Goal: Task Accomplishment & Management: Complete application form

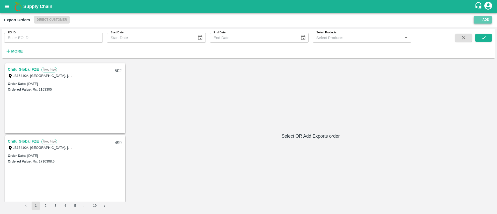
click at [479, 17] on button "Add" at bounding box center [482, 20] width 18 height 8
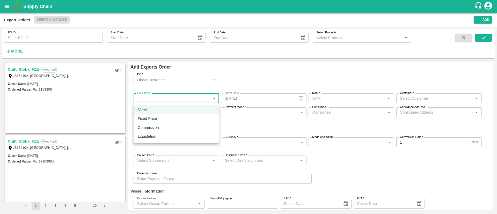
click at [168, 95] on body "Supply Chain Export Orders Direct Customer Add EO ID EO ID Start Date Start Dat…" at bounding box center [248, 107] width 497 height 214
click at [159, 126] on p "Commission" at bounding box center [148, 128] width 21 height 6
type input "2"
click at [177, 101] on body "Supply Chain Export Orders Direct Customer Add EO ID EO ID Start Date Start Dat…" at bounding box center [248, 107] width 497 height 214
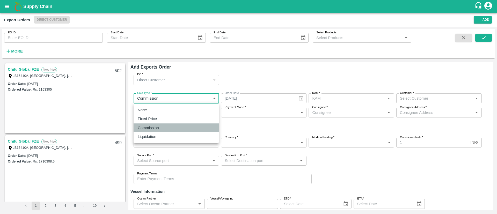
click at [160, 128] on div "Commission" at bounding box center [150, 128] width 24 height 6
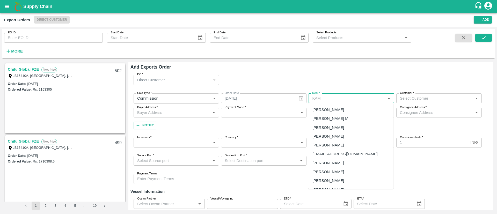
click at [326, 99] on input "KAM   *" at bounding box center [347, 98] width 74 height 7
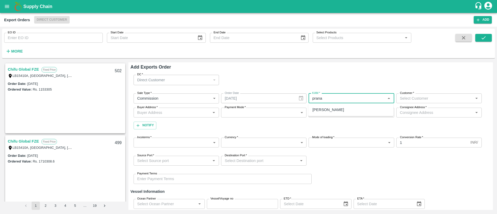
click at [322, 106] on div "[PERSON_NAME]" at bounding box center [350, 109] width 85 height 9
click at [411, 95] on label "Customer   *" at bounding box center [407, 93] width 14 height 4
type input "[PERSON_NAME]"
click at [411, 95] on input "Customer   *" at bounding box center [435, 98] width 74 height 7
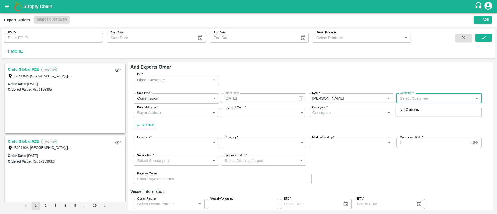
click at [408, 98] on input "Customer   *" at bounding box center [435, 98] width 74 height 7
click at [412, 110] on div "10261-S N Trading Company" at bounding box center [424, 110] width 50 height 6
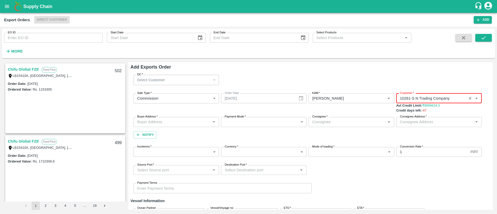
type input "10261-S N Trading Company"
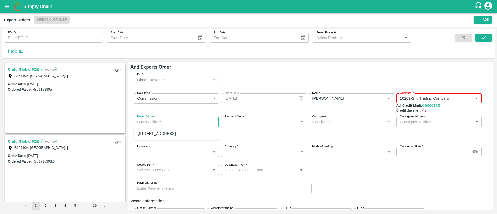
click at [175, 123] on input "Buyer Address   *" at bounding box center [172, 121] width 74 height 7
click at [176, 132] on div "[STREET_ADDRESS]" at bounding box center [157, 134] width 38 height 6
type input "[STREET_ADDRESS]"
click at [272, 123] on body "Supply Chain Export Orders Direct Customer Add EO ID EO ID Start Date Start Dat…" at bounding box center [248, 107] width 497 height 214
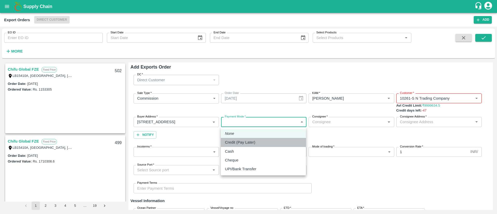
click at [280, 141] on div "Credit (Pay Later)" at bounding box center [263, 142] width 77 height 6
type input "credit"
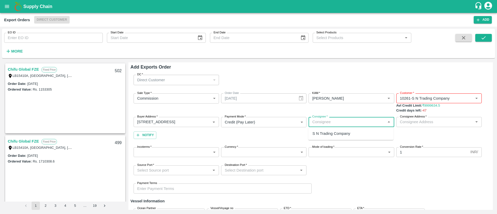
click at [364, 121] on input "Consignee   *" at bounding box center [347, 121] width 74 height 7
click at [459, 103] on div "Customer   *" at bounding box center [438, 98] width 85 height 10
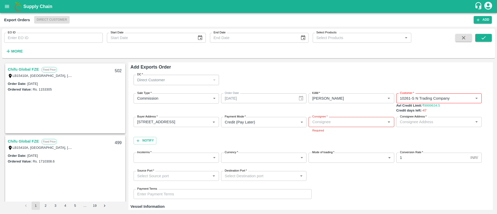
click at [438, 71] on div "DC   * Direct Customer 6 DC" at bounding box center [310, 80] width 360 height 18
click at [347, 121] on input "Consignee   *" at bounding box center [347, 121] width 74 height 7
click at [330, 131] on div "S N Trading Company" at bounding box center [331, 134] width 38 height 6
type input "S N Trading Company"
click at [358, 111] on div "KAM   * KAM   *" at bounding box center [350, 103] width 85 height 20
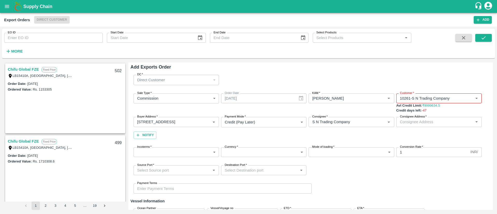
click at [393, 90] on div "Sale Type   * Commission 2 Sale Type Order Date [DATE] Order Date KAM   * KAM  …" at bounding box center [310, 116] width 360 height 54
click at [411, 119] on input "Consignee Address   *" at bounding box center [435, 121] width 74 height 7
click at [405, 133] on div "[STREET_ADDRESS]" at bounding box center [418, 134] width 38 height 6
type input "[STREET_ADDRESS]"
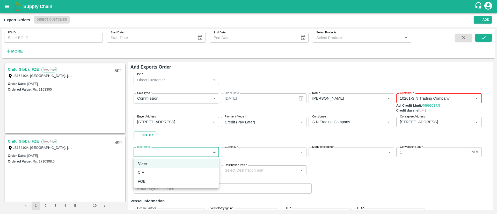
click at [177, 152] on body "Supply Chain Export Orders Direct Customer Add EO ID EO ID Start Date Start Dat…" at bounding box center [248, 107] width 497 height 214
click at [156, 172] on div "CIF" at bounding box center [176, 172] width 77 height 6
type input "1"
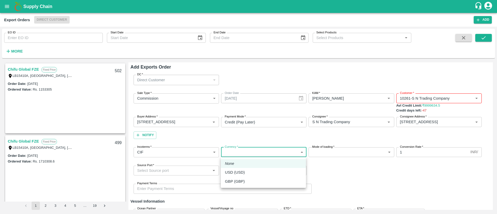
click at [284, 150] on body "Supply Chain Export Orders Direct Customer Add EO ID EO ID Start Date Start Dat…" at bounding box center [248, 107] width 497 height 214
click at [279, 171] on div "USD (USD)" at bounding box center [263, 172] width 77 height 6
type input "25"
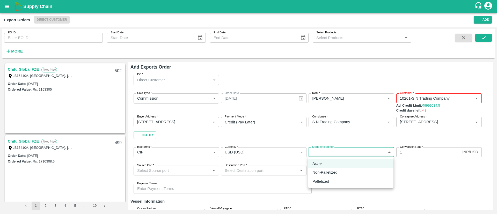
click at [351, 154] on body "Supply Chain Export Orders Direct Customer Add EO ID EO ID Start Date Start Dat…" at bounding box center [248, 107] width 497 height 214
click at [344, 168] on li "Non-Palletized" at bounding box center [350, 172] width 85 height 9
type input "Non-Palletized"
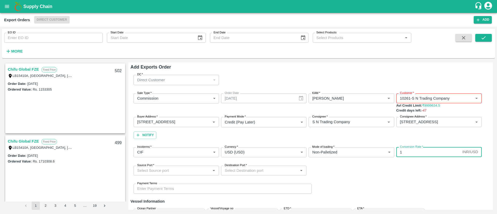
click at [419, 150] on input "1" at bounding box center [428, 152] width 64 height 10
type input "85.43"
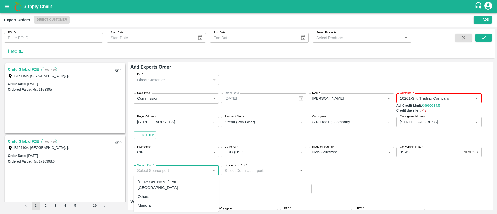
click at [178, 171] on input "Source Port   *" at bounding box center [172, 170] width 74 height 7
click at [175, 179] on div "[PERSON_NAME] Port - [GEOGRAPHIC_DATA]" at bounding box center [176, 185] width 77 height 12
type input "[PERSON_NAME] Port - [GEOGRAPHIC_DATA]"
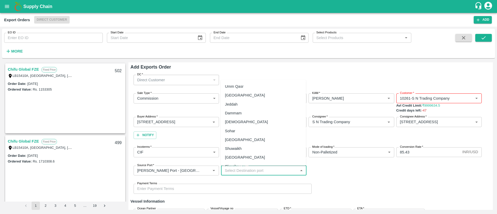
click at [262, 171] on input "Destination Port   *" at bounding box center [259, 170] width 74 height 7
type input "c"
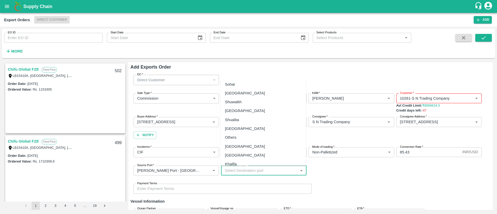
click at [238, 139] on div "Others" at bounding box center [263, 137] width 85 height 9
type input "Others"
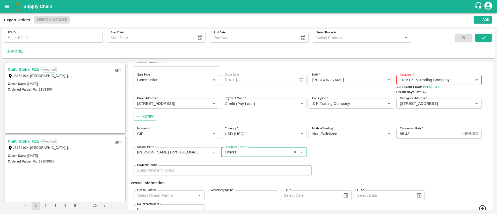
scroll to position [19, 0]
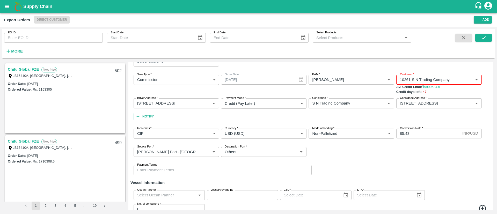
click at [355, 163] on div "Payment Terms Payment Terms" at bounding box center [310, 170] width 360 height 18
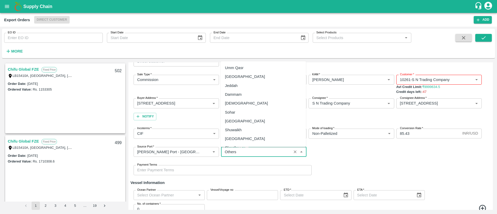
click at [253, 153] on input "Destination Port   *" at bounding box center [255, 151] width 67 height 7
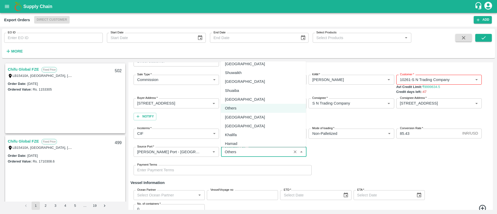
scroll to position [69, 0]
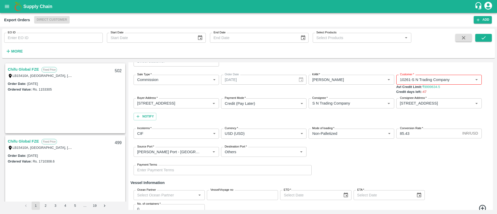
click at [328, 150] on div "Source Port   * Source Port   * Destination Port   * Destination Port   *" at bounding box center [310, 152] width 360 height 18
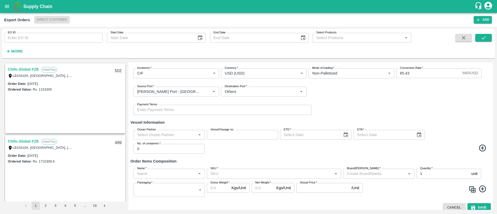
scroll to position [84, 0]
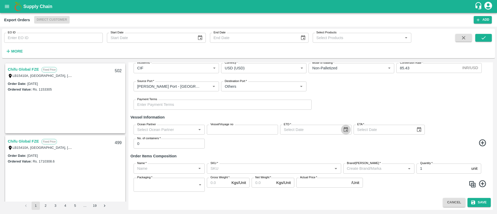
click at [346, 132] on icon "Choose date" at bounding box center [346, 130] width 6 height 6
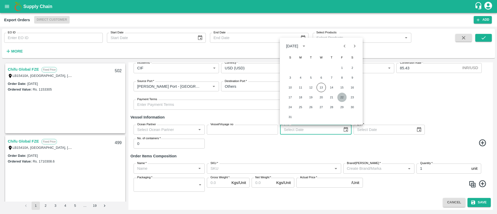
click at [339, 98] on button "22" at bounding box center [341, 97] width 9 height 9
type input "[DATE]"
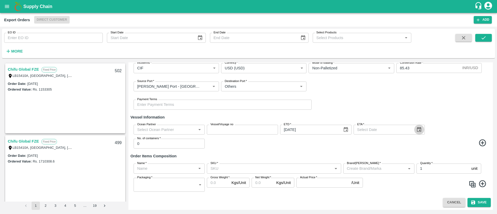
click at [421, 131] on icon "Choose date" at bounding box center [419, 130] width 6 height 6
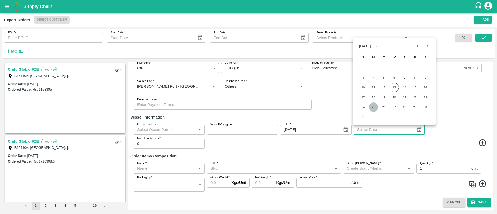
click at [374, 109] on button "25" at bounding box center [373, 106] width 9 height 9
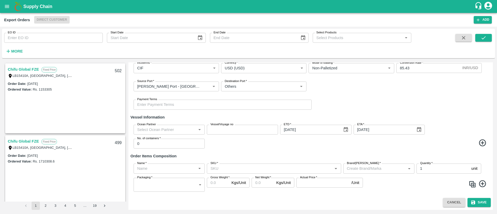
type input "[DATE]"
click at [161, 142] on input "0" at bounding box center [168, 144] width 71 height 10
type input "1"
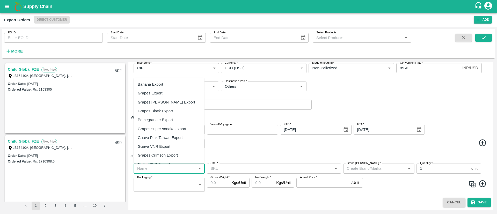
click at [157, 170] on input "Name   *" at bounding box center [164, 168] width 59 height 7
type input "pom"
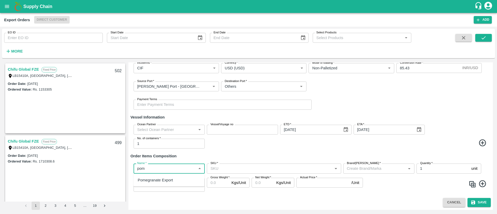
click at [152, 175] on ul "Pomegranate Export" at bounding box center [168, 180] width 71 height 13
click at [153, 176] on div "Pomegranate Export" at bounding box center [168, 180] width 71 height 9
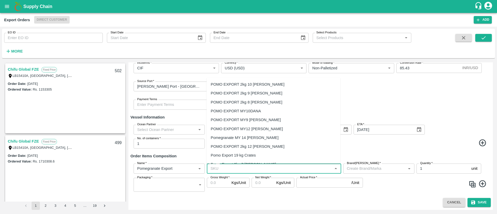
click at [232, 170] on input "SKU   *" at bounding box center [269, 168] width 122 height 7
click at [251, 83] on div "POMO EXPORT 2kg 10 [PERSON_NAME]" at bounding box center [248, 84] width 74 height 6
type input "POMO EXPORT 2kg 10 [PERSON_NAME]"
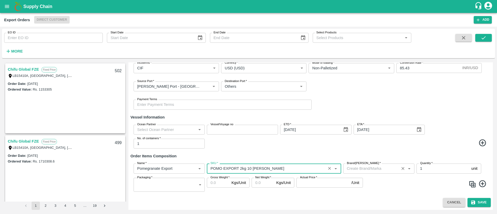
click at [392, 164] on div "Brand/[PERSON_NAME]   *" at bounding box center [378, 168] width 71 height 10
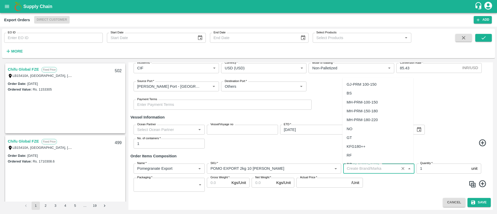
click at [357, 129] on div "NO" at bounding box center [377, 128] width 71 height 9
type input "NO"
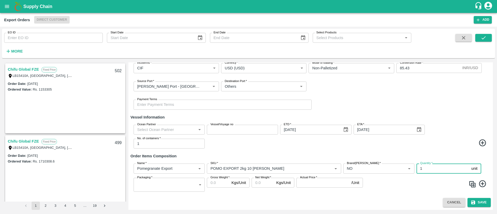
click at [430, 168] on input "1" at bounding box center [442, 168] width 53 height 10
type input "10000"
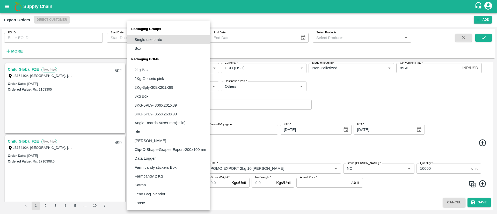
click at [188, 177] on body "Supply Chain Export Orders Direct Customer Add EO ID EO ID Start Date Start Dat…" at bounding box center [248, 107] width 497 height 214
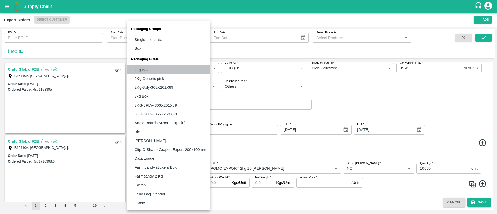
click at [151, 66] on li "2kg Box" at bounding box center [168, 69] width 83 height 9
type input "BOM/355"
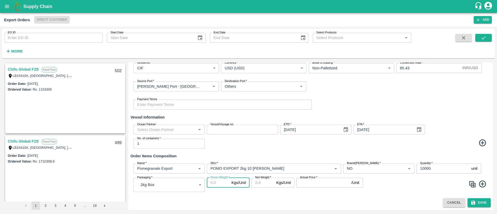
click at [215, 185] on input "Gross Weight   *" at bounding box center [218, 183] width 23 height 10
type input "2"
click at [263, 183] on input "Net Weight   *" at bounding box center [262, 183] width 23 height 10
type input "1.75"
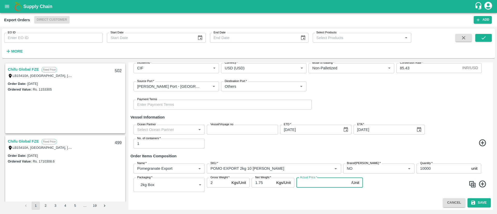
click at [320, 183] on input "Actual Price   *" at bounding box center [322, 183] width 53 height 10
type input "746.6582"
click at [475, 199] on button "Save" at bounding box center [478, 202] width 23 height 9
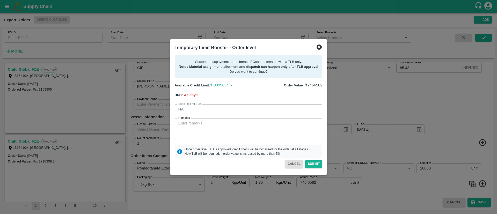
click at [316, 48] on icon at bounding box center [319, 47] width 6 height 6
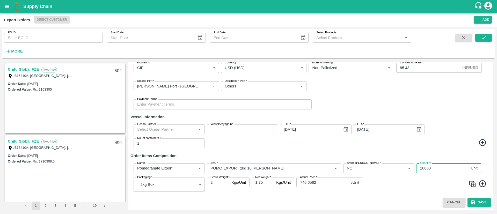
click at [423, 166] on input "10000" at bounding box center [442, 168] width 53 height 10
drag, startPoint x: 423, startPoint y: 168, endPoint x: 407, endPoint y: 172, distance: 17.1
click at [407, 172] on div "Name   * Name   * SKU   * SKU   * Brand/Marka   * Brand/Marka   * Quantity   * …" at bounding box center [310, 177] width 360 height 37
type input "9000"
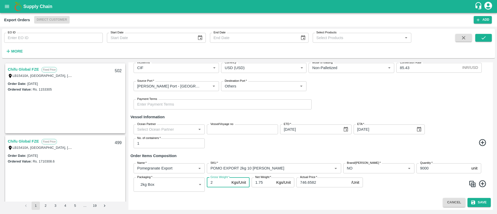
drag, startPoint x: 218, startPoint y: 184, endPoint x: 200, endPoint y: 186, distance: 17.4
click at [200, 186] on div "Name   * Name   * SKU   * SKU   * Brand/Marka   * Brand/Marka   * Quantity   * …" at bounding box center [310, 177] width 360 height 37
type input "3"
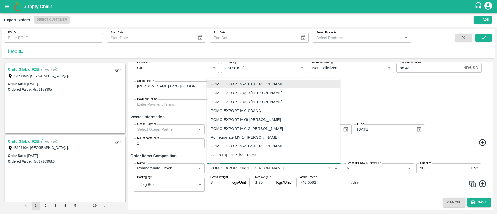
click at [258, 171] on input "SKU   *" at bounding box center [266, 168] width 116 height 7
click at [256, 109] on div "POMO EXPORT MY10DANA" at bounding box center [236, 111] width 50 height 6
type input "POMO EXPORT MY10DANA"
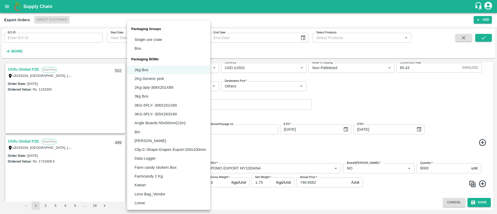
click at [157, 183] on body "Supply Chain Export Orders Direct Customer Add EO ID EO ID Start Date Start Dat…" at bounding box center [248, 107] width 497 height 214
click at [155, 96] on li "3kg Box" at bounding box center [168, 96] width 83 height 9
type input "BOM/356"
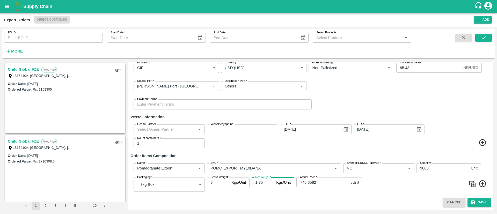
drag, startPoint x: 269, startPoint y: 184, endPoint x: 253, endPoint y: 182, distance: 15.7
click at [253, 182] on input "1.75" at bounding box center [262, 182] width 23 height 10
type input "3"
click at [221, 182] on input "3" at bounding box center [218, 182] width 23 height 10
type input "3.5"
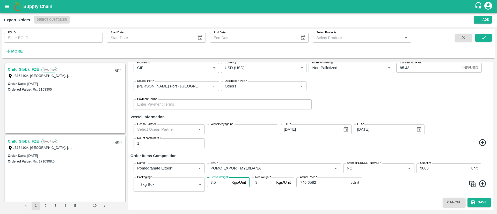
click at [320, 183] on input "746.6582" at bounding box center [322, 182] width 53 height 10
click at [382, 185] on span at bounding box center [429, 184] width 120 height 10
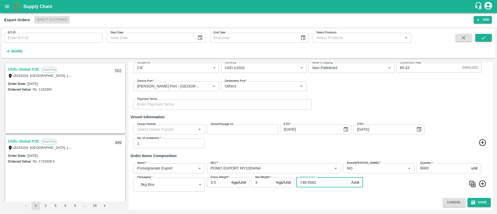
click at [326, 184] on input "746.6582" at bounding box center [322, 182] width 53 height 10
drag, startPoint x: 326, startPoint y: 184, endPoint x: 269, endPoint y: 183, distance: 56.9
click at [269, 183] on div "Name   * Name   * SKU   * SKU   * Brand/Marka   * Brand/Marka   * Quantity   * …" at bounding box center [310, 177] width 360 height 37
click at [379, 184] on span at bounding box center [429, 184] width 120 height 10
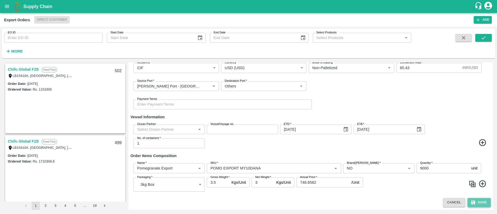
click at [473, 201] on icon "submit" at bounding box center [473, 202] width 4 height 4
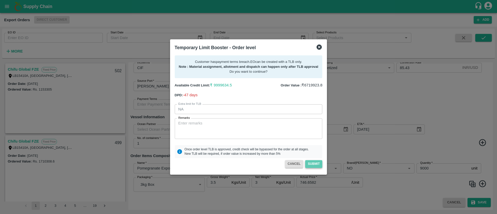
click at [312, 164] on button "Submit" at bounding box center [313, 164] width 17 height 8
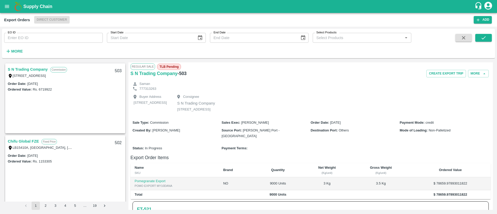
click at [183, 73] on h6 "- 503" at bounding box center [181, 73] width 9 height 7
copy h6 "503"
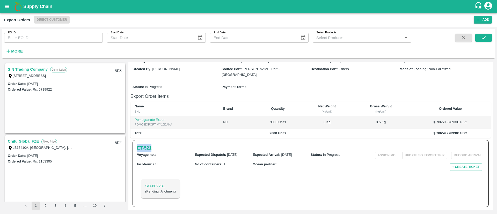
drag, startPoint x: 135, startPoint y: 149, endPoint x: 154, endPoint y: 148, distance: 18.6
click at [154, 148] on div "ET- 521 Voyage no. : Expected Dispatch : [DATE] Expected Arrival : [DATE] Statu…" at bounding box center [310, 173] width 356 height 67
copy h6 "ET- 521"
drag, startPoint x: 144, startPoint y: 186, endPoint x: 171, endPoint y: 185, distance: 26.4
click at [171, 185] on div "SO- 602281 ( Pending_Allotment )" at bounding box center [160, 188] width 39 height 19
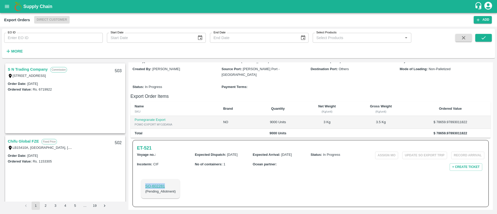
copy p "SO- 602281"
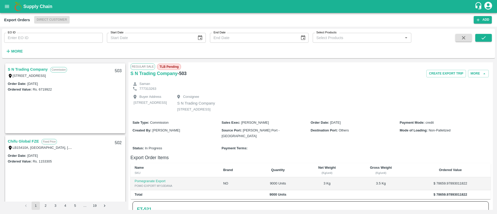
click at [162, 66] on span "TLB Pending" at bounding box center [169, 67] width 24 height 6
click at [172, 67] on span "TLB Pending" at bounding box center [169, 67] width 24 height 6
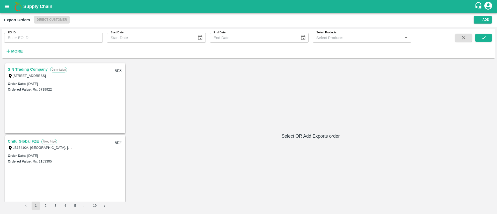
click at [39, 68] on link "S N Trading Company" at bounding box center [28, 69] width 40 height 7
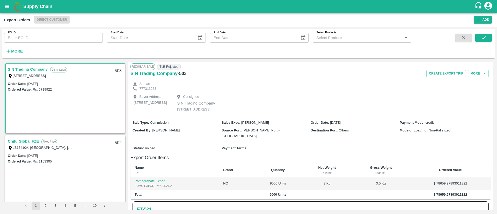
scroll to position [38, 0]
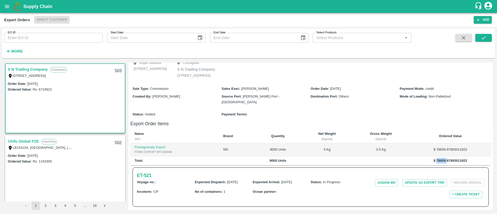
drag, startPoint x: 435, startPoint y: 160, endPoint x: 445, endPoint y: 160, distance: 10.1
click at [445, 160] on b "$ 78659.97893011822" at bounding box center [450, 161] width 34 height 4
copy b "78659."
